Goal: Navigation & Orientation: Find specific page/section

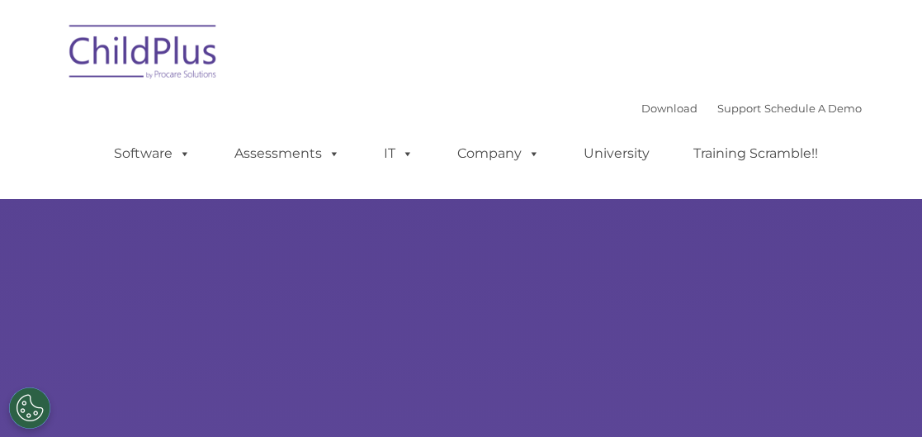
type input ""
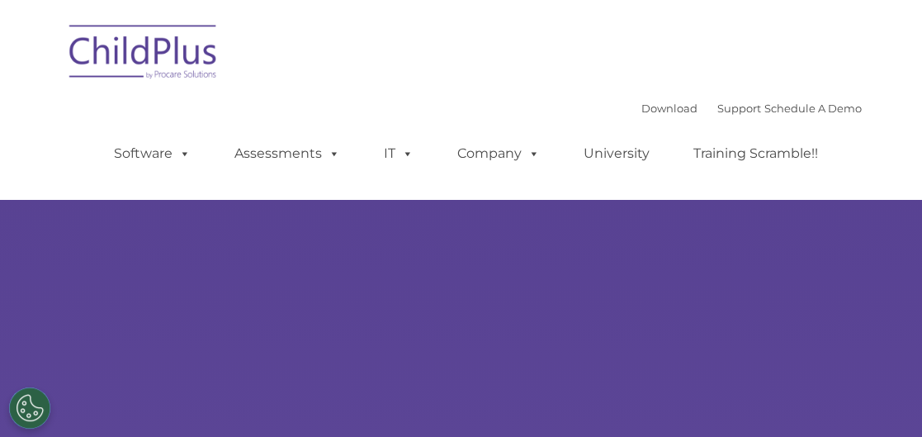
select select "MEDIUM"
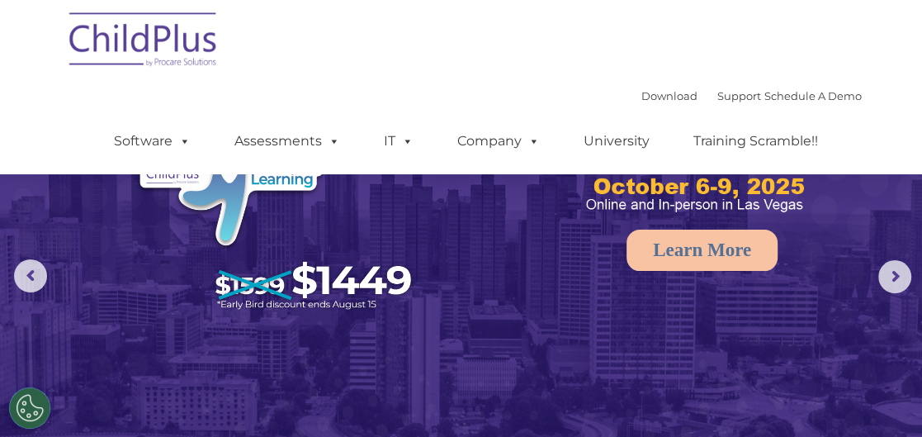
scroll to position [65, 0]
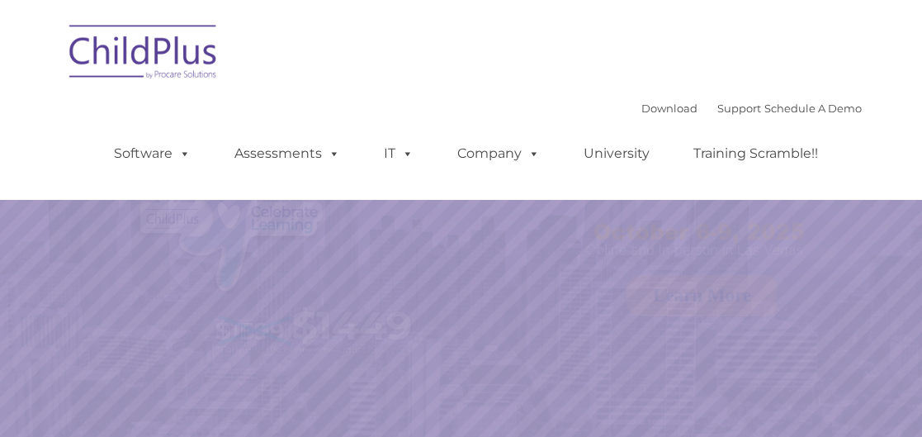
select select "MEDIUM"
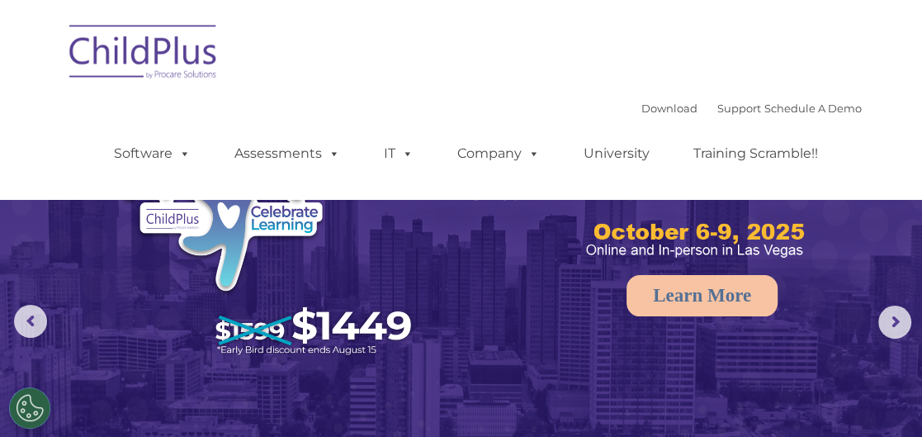
click at [745, 160] on link "Training Scramble!!" at bounding box center [756, 153] width 158 height 33
